Goal: Task Accomplishment & Management: Complete application form

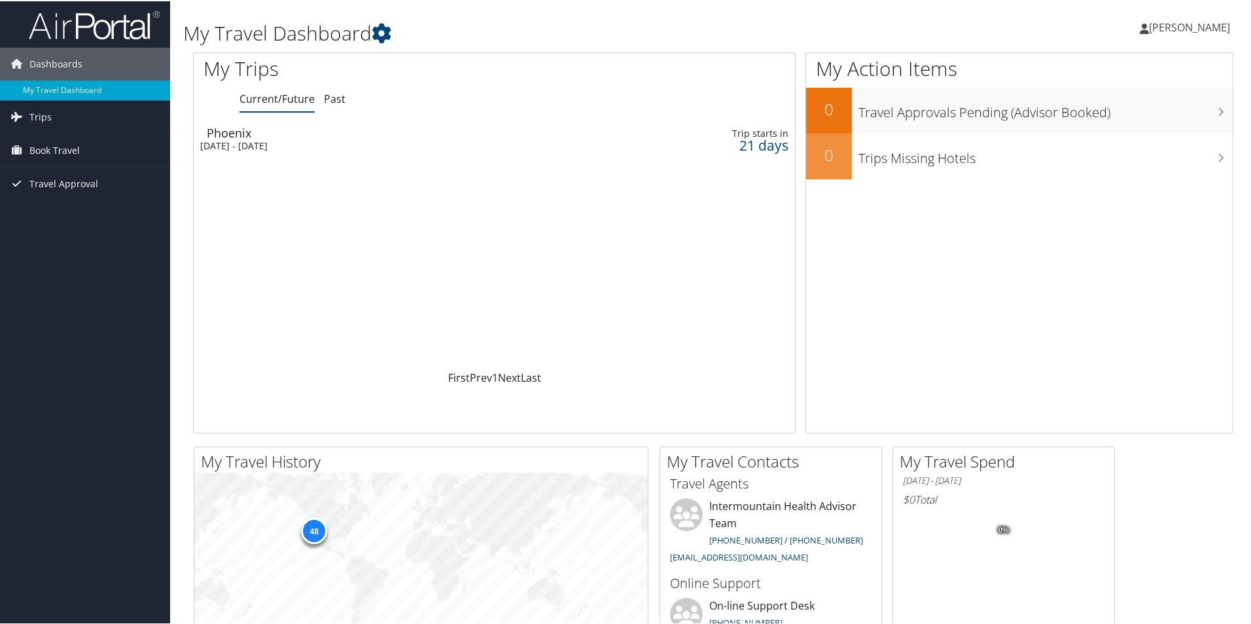
click at [232, 143] on div "[DATE] - [DATE]" at bounding box center [384, 145] width 369 height 12
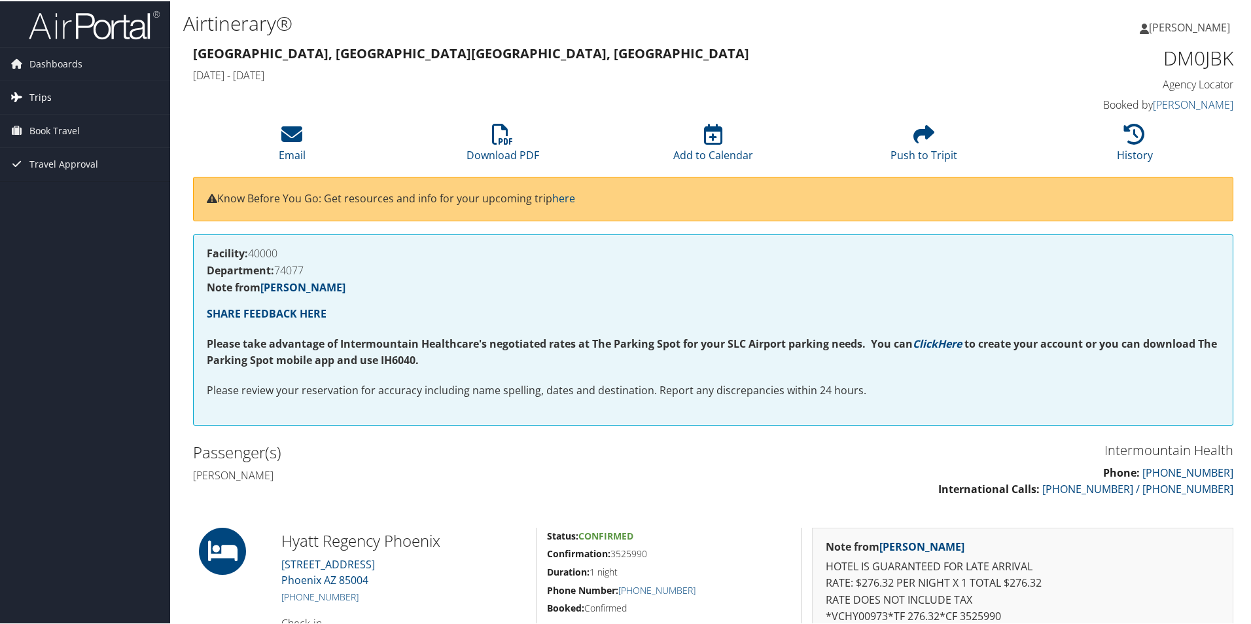
click at [39, 93] on span "Trips" at bounding box center [40, 96] width 22 height 33
click at [35, 185] on span "Book Travel" at bounding box center [54, 188] width 50 height 33
click at [291, 139] on icon at bounding box center [291, 132] width 21 height 21
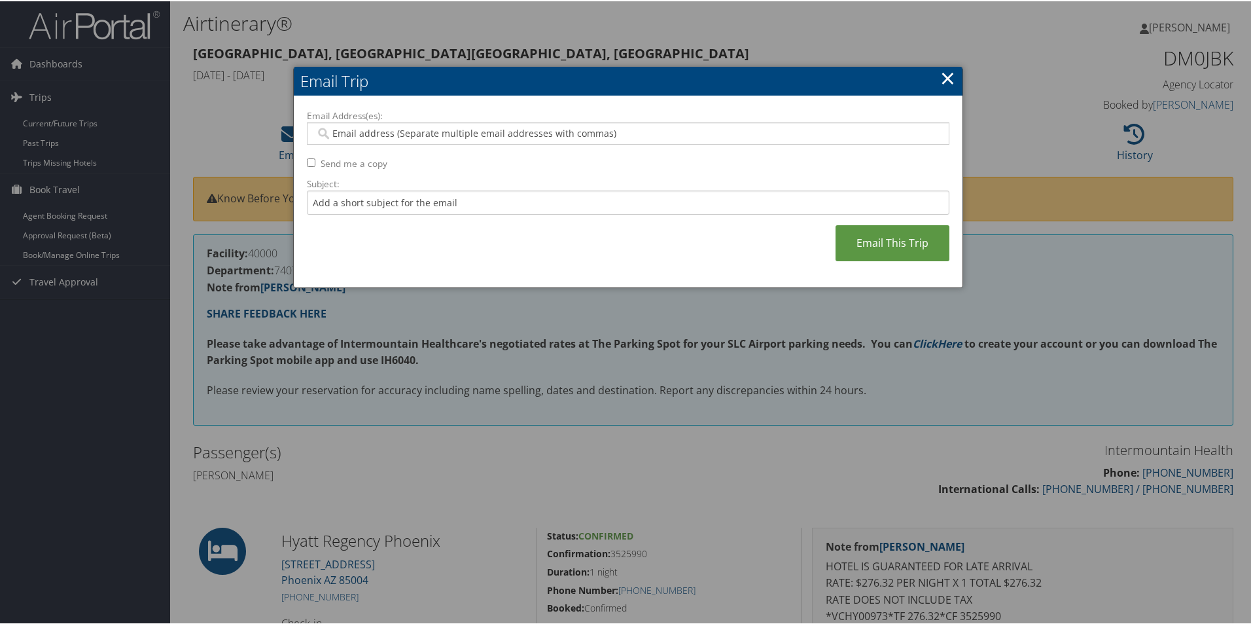
click at [950, 71] on link "×" at bounding box center [947, 76] width 15 height 26
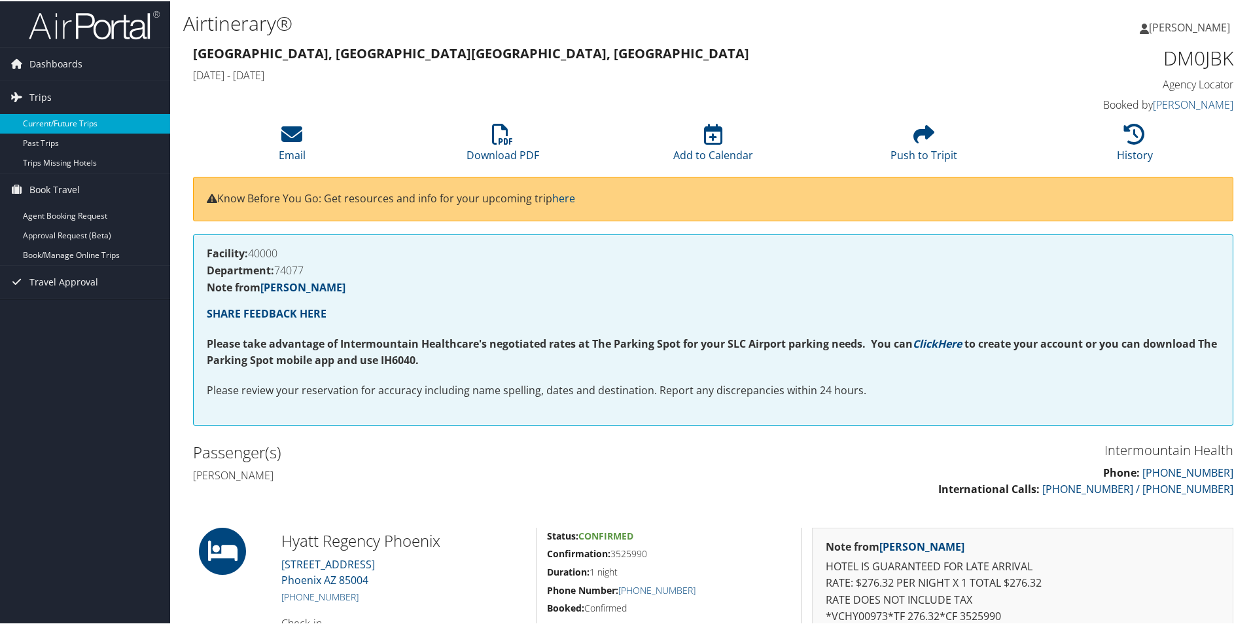
click at [50, 123] on link "Current/Future Trips" at bounding box center [85, 123] width 170 height 20
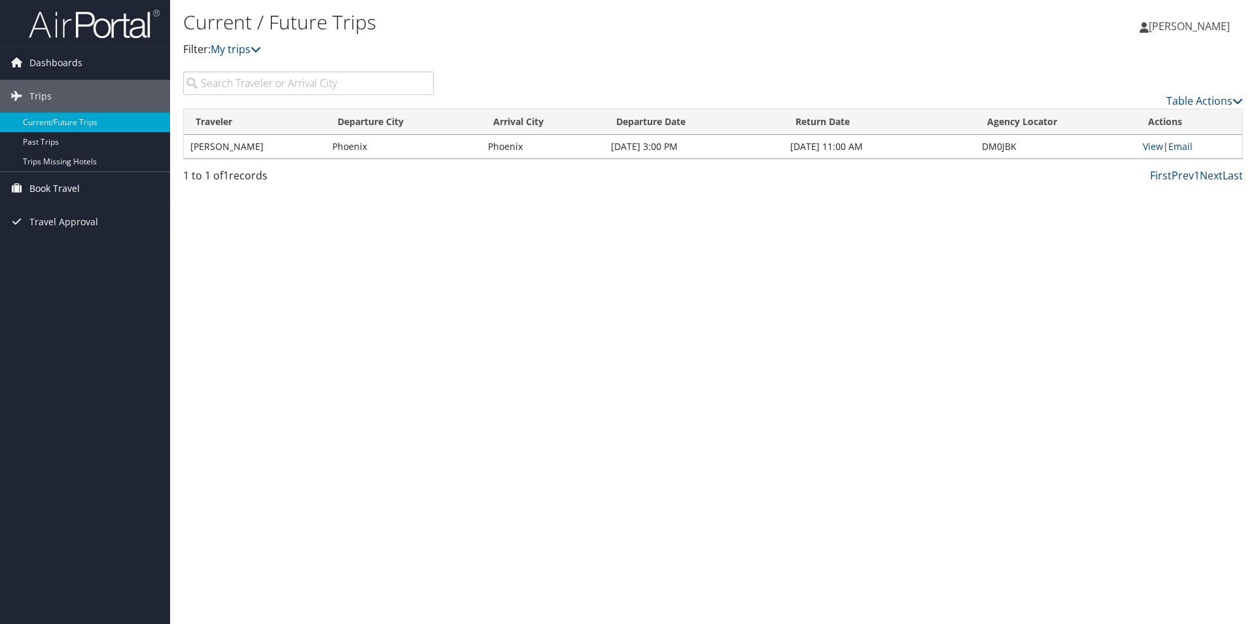
click at [50, 186] on span "Book Travel" at bounding box center [54, 188] width 50 height 33
click at [52, 212] on link "Agent Booking Request" at bounding box center [85, 215] width 170 height 20
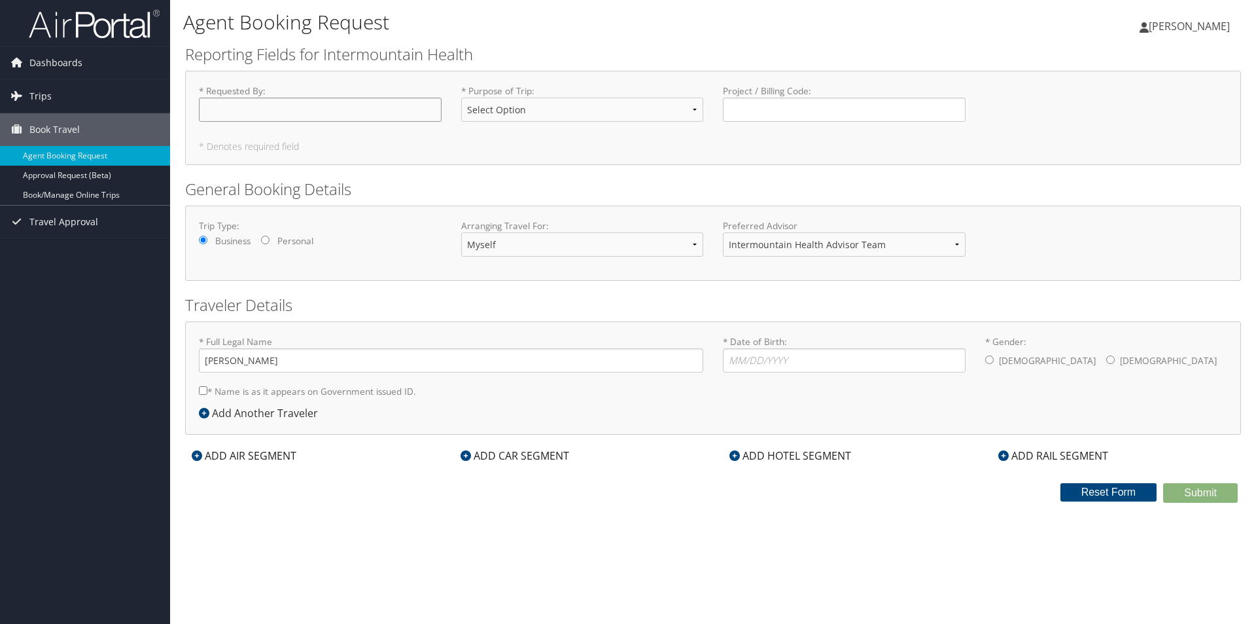
click at [255, 115] on input "* Requested By : Required" at bounding box center [320, 110] width 243 height 24
click at [809, 360] on input "* Date of Birth: Invalid Date" at bounding box center [844, 360] width 243 height 24
type input "01/25/0970"
drag, startPoint x: 991, startPoint y: 359, endPoint x: 1004, endPoint y: 364, distance: 13.5
click at [993, 359] on input "* Gender: Male Female" at bounding box center [990, 359] width 9 height 9
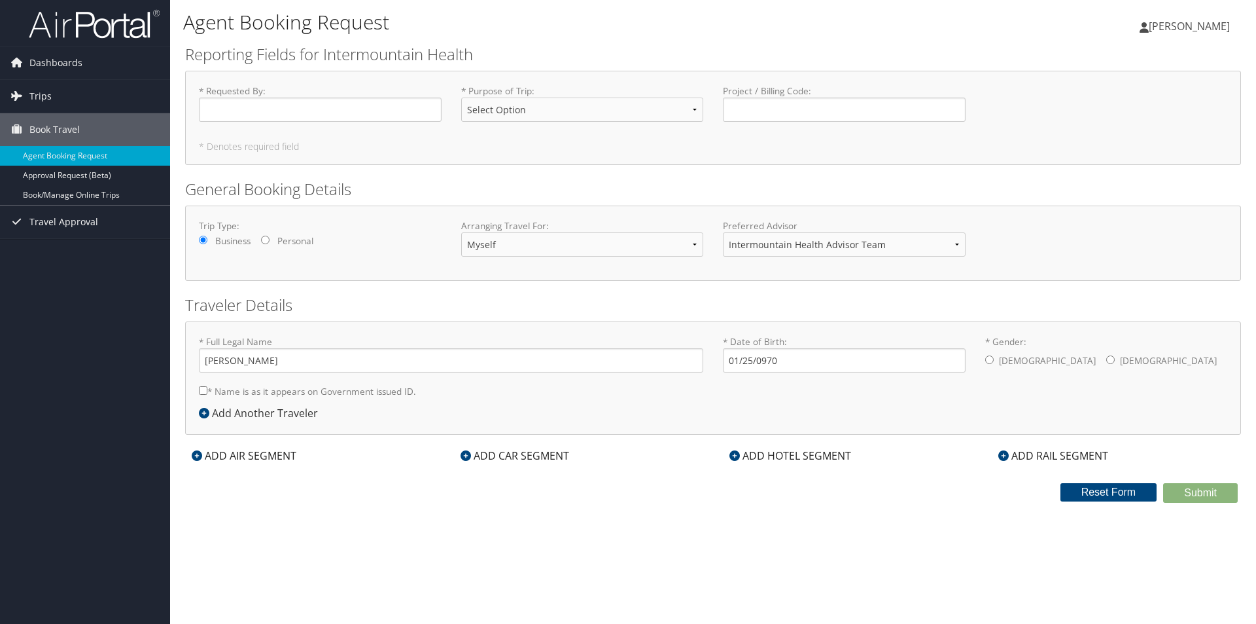
radio input "true"
click at [217, 105] on input "* Requested By : Required" at bounding box center [320, 110] width 243 height 24
type input "Dan Collins"
click at [289, 115] on input "Dan Collins" at bounding box center [320, 110] width 243 height 24
click at [815, 109] on input "Project / Billing Code : Required" at bounding box center [844, 110] width 243 height 24
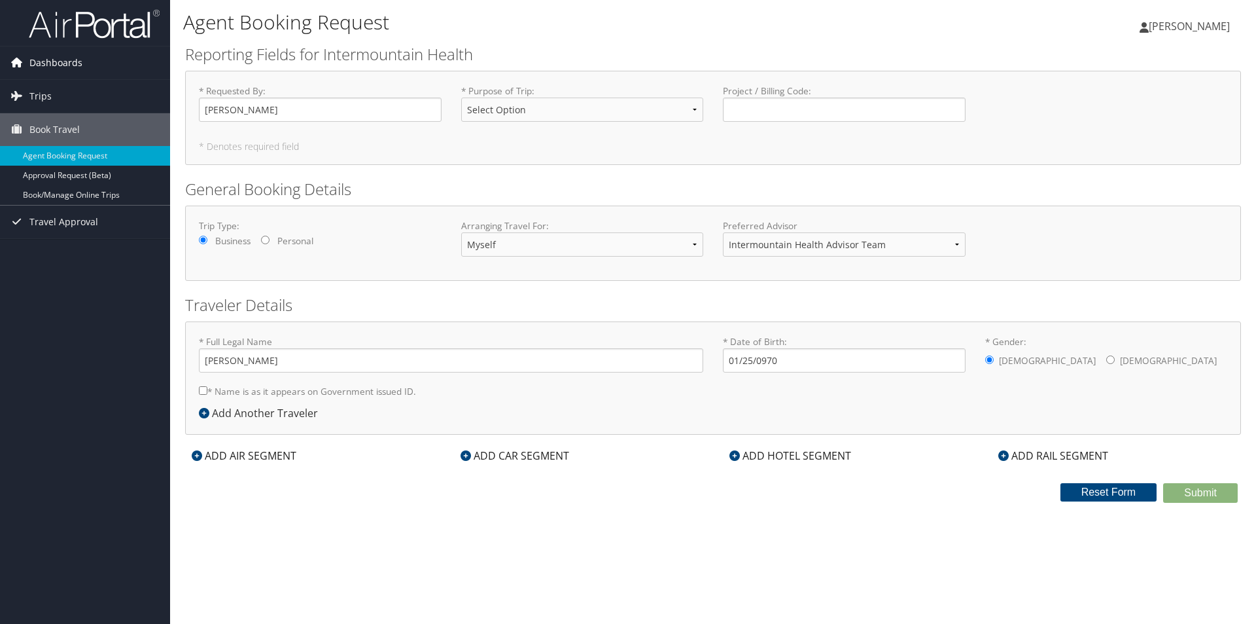
click at [55, 63] on span "Dashboards" at bounding box center [55, 62] width 53 height 33
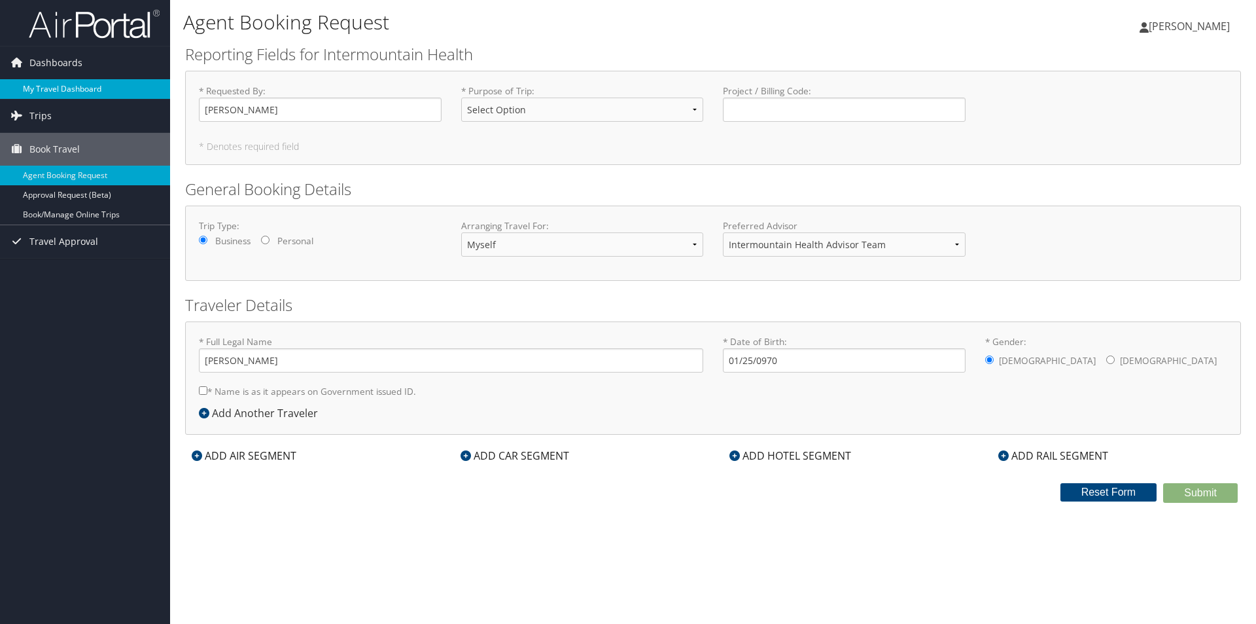
click at [58, 91] on link "My Travel Dashboard" at bounding box center [85, 89] width 170 height 20
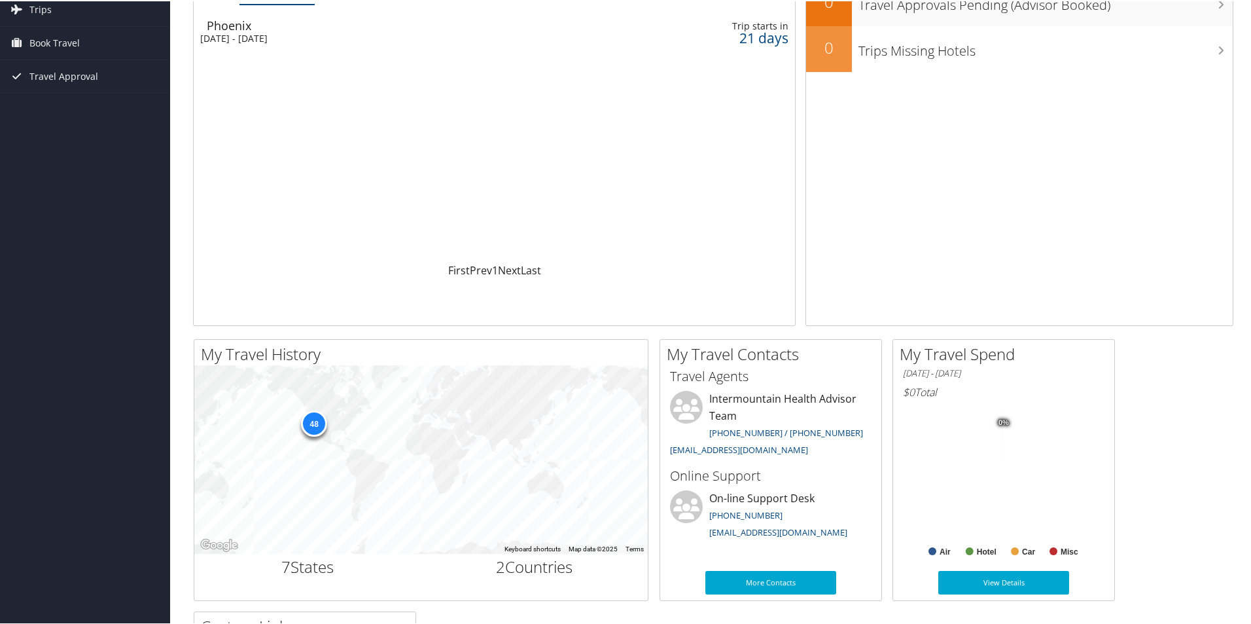
scroll to position [131, 0]
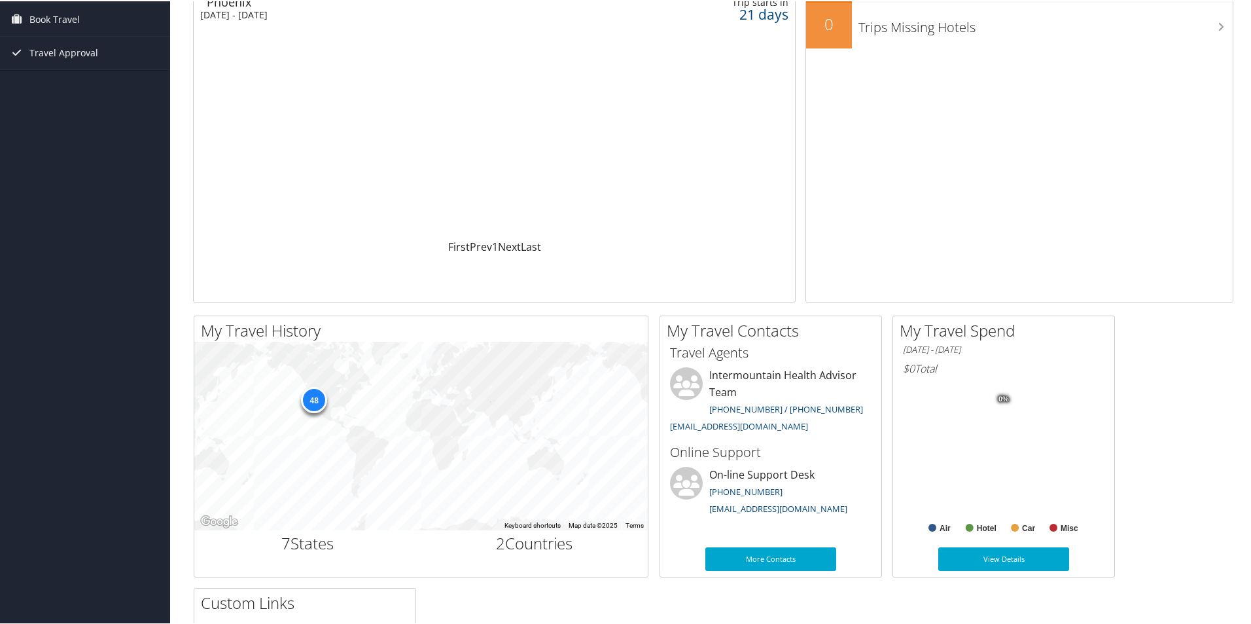
click at [242, 194] on div "Loading... Phoenix [DATE] - [DATE] Trip starts [DATE]" at bounding box center [494, 113] width 601 height 249
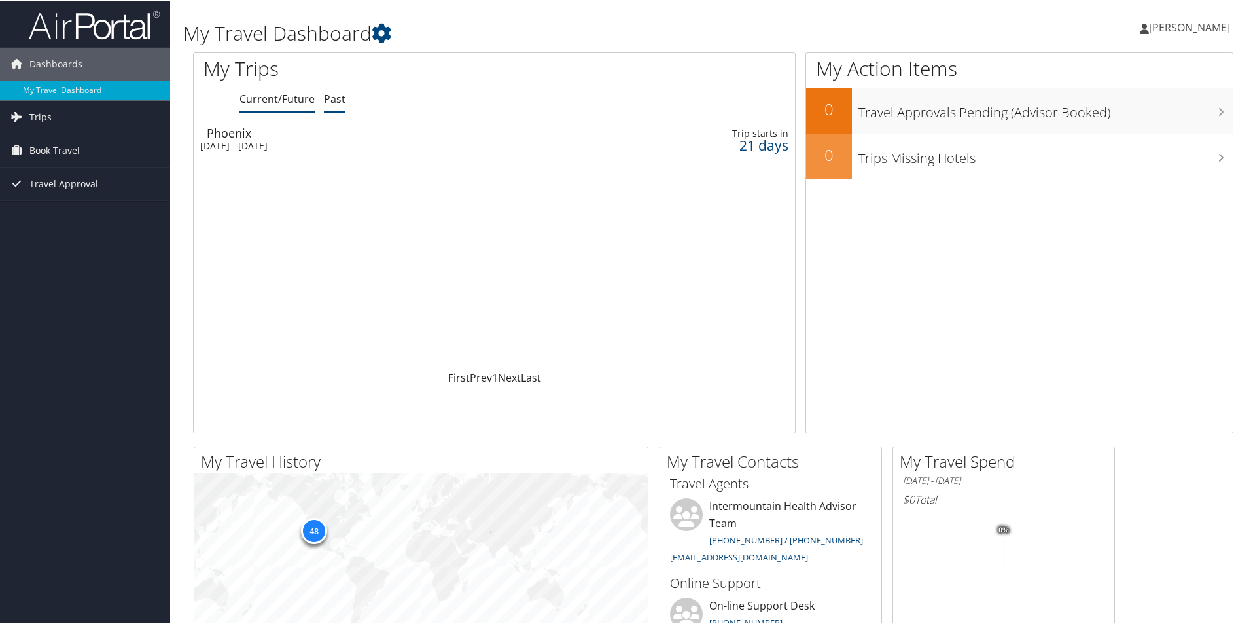
click at [336, 101] on link "Past" at bounding box center [335, 97] width 22 height 14
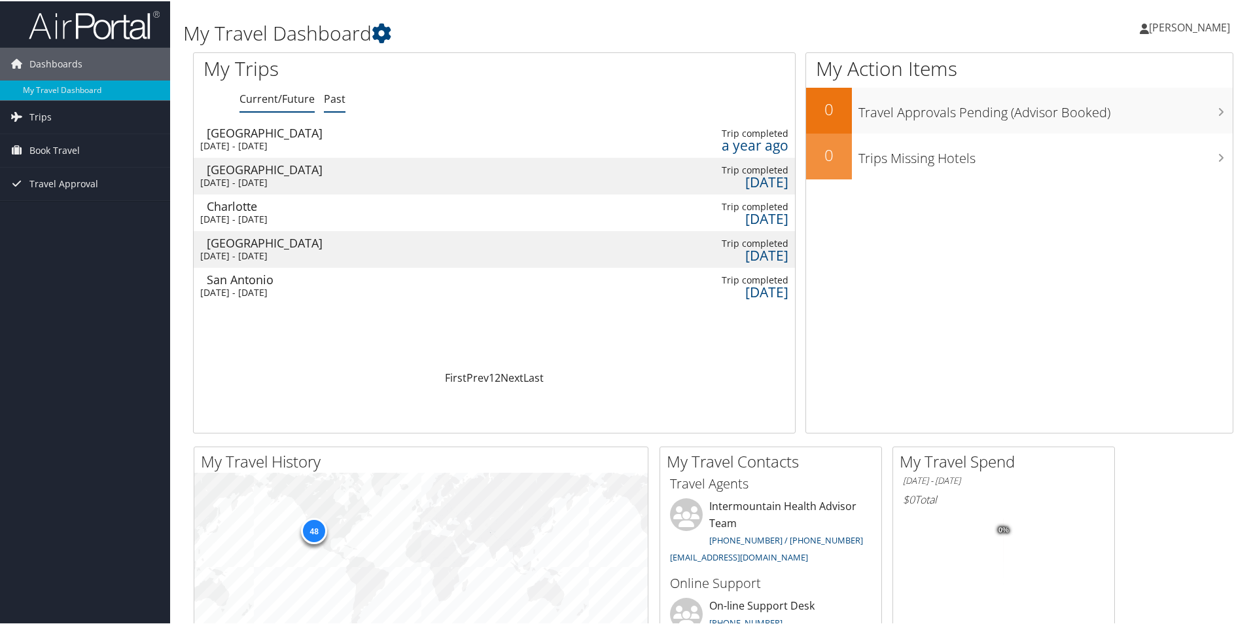
click at [266, 101] on link "Current/Future" at bounding box center [277, 97] width 75 height 14
